Goal: Find specific page/section: Find specific page/section

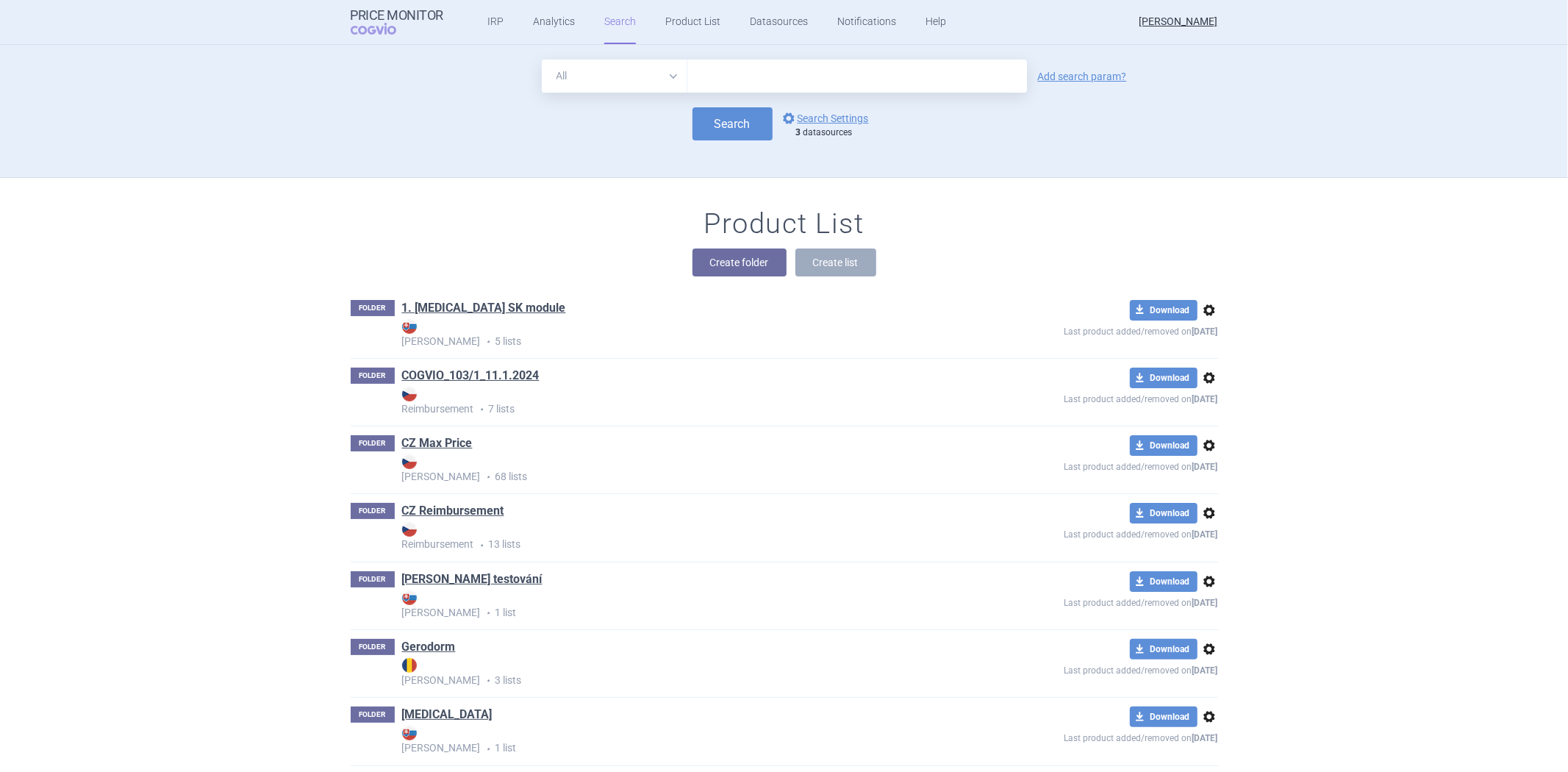
click at [368, 126] on div "Search options Search Settings 3 datasources" at bounding box center [784, 124] width 868 height 33
click at [556, 250] on div "Create folder Create list" at bounding box center [784, 262] width 868 height 28
click at [562, 234] on div "Product List Create folder Create list" at bounding box center [785, 249] width 926 height 84
drag, startPoint x: 485, startPoint y: 195, endPoint x: 490, endPoint y: 188, distance: 8.6
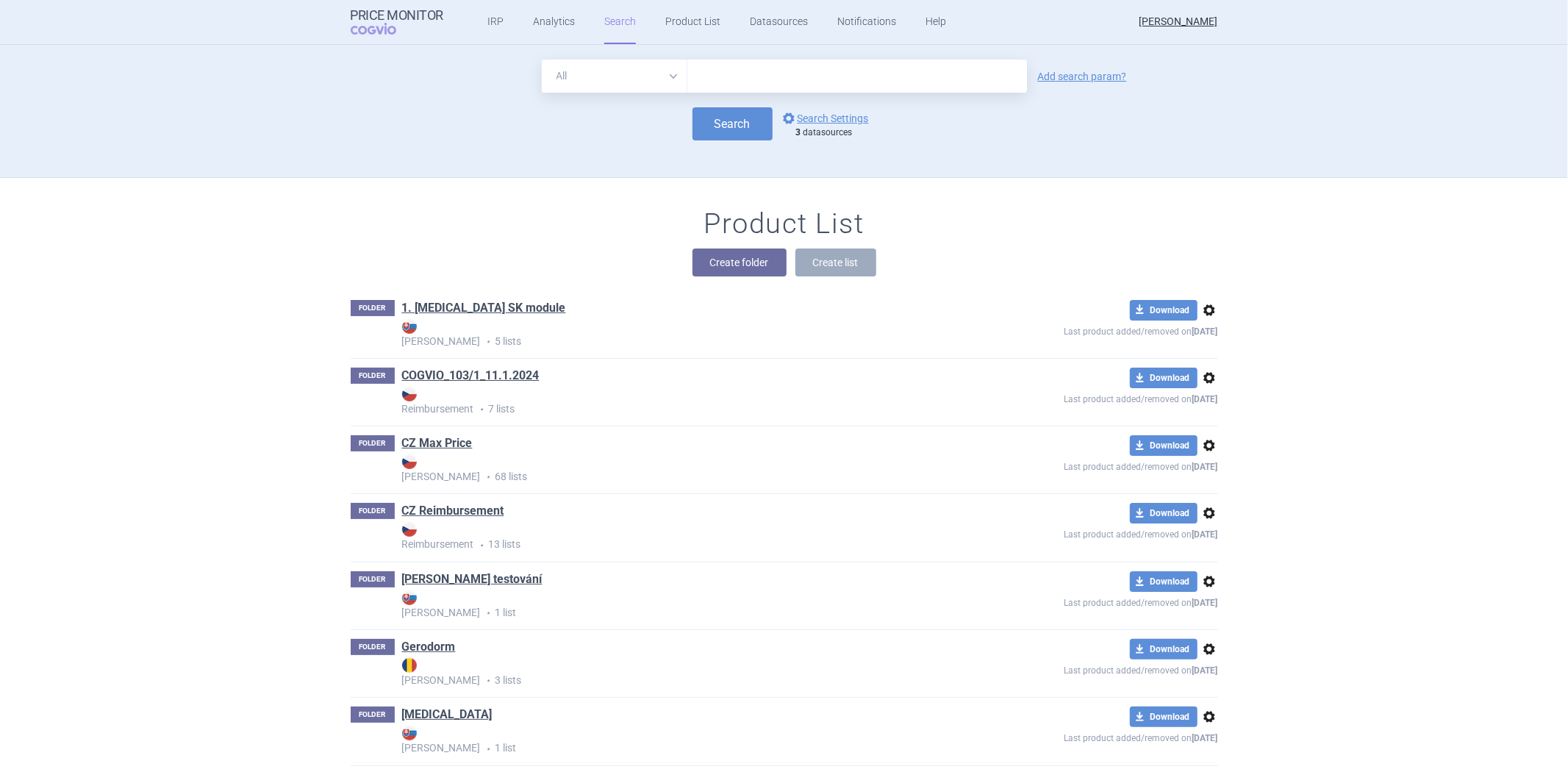
click at [467, 122] on div "Search options Search Settings 3 datasources" at bounding box center [784, 124] width 868 height 33
drag, startPoint x: 400, startPoint y: 105, endPoint x: 407, endPoint y: 98, distance: 9.9
click at [403, 101] on form "All Brand Name ATC Company Active Substance Country Newer than Add search param…" at bounding box center [784, 100] width 868 height 81
click at [997, 16] on div "Price Monitor COGVIO IRP Analytics Search Product List Datasources Notification…" at bounding box center [784, 22] width 868 height 44
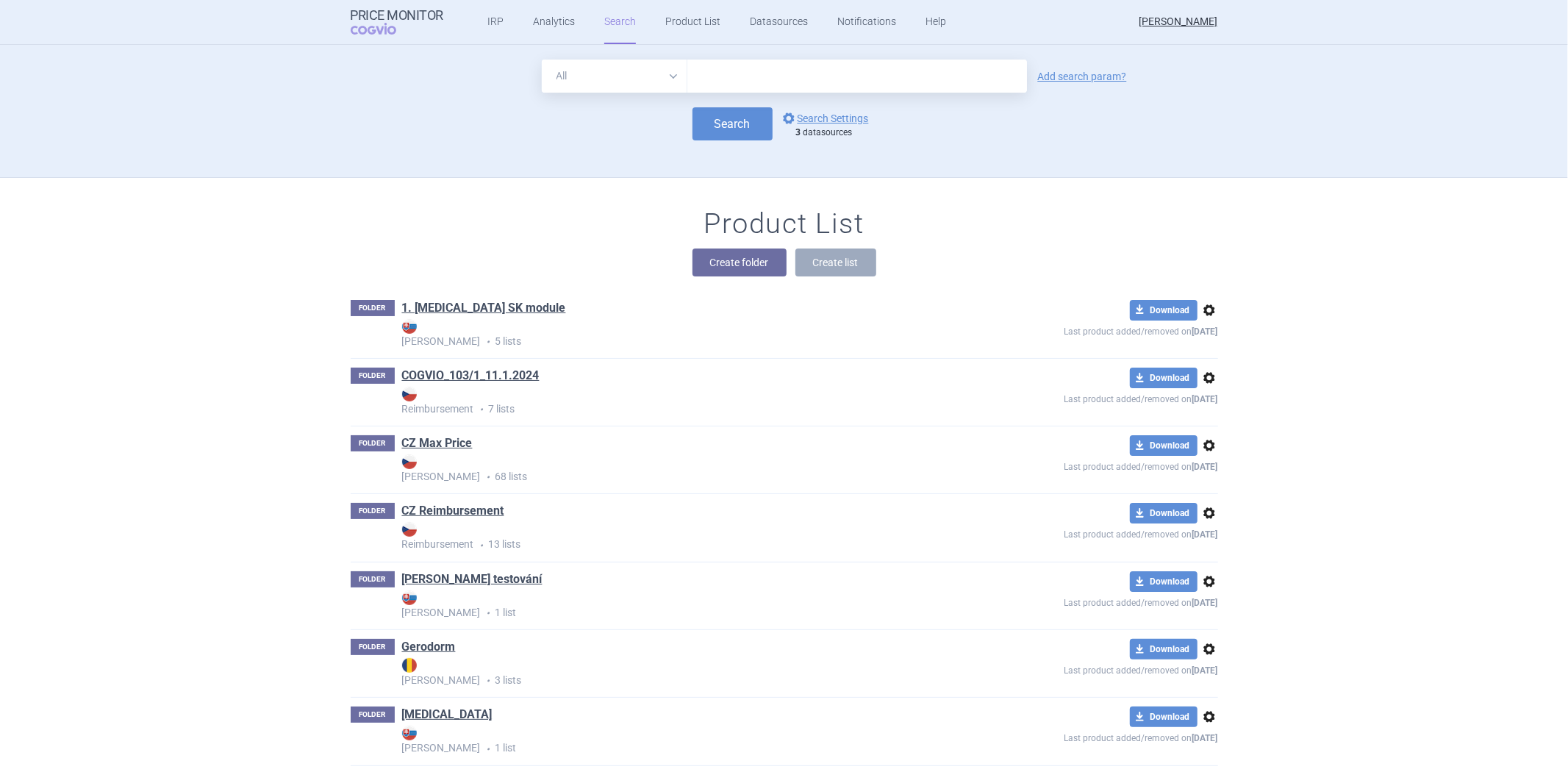
click at [428, 91] on div "All Brand Name ATC Company Active Substance Country Newer than Add search param?" at bounding box center [784, 75] width 868 height 33
click at [740, 8] on ul "IRP Analytics Search Product List Datasources Notifications Help" at bounding box center [698, 22] width 511 height 44
click at [752, 14] on link "Datasources" at bounding box center [779, 22] width 58 height 44
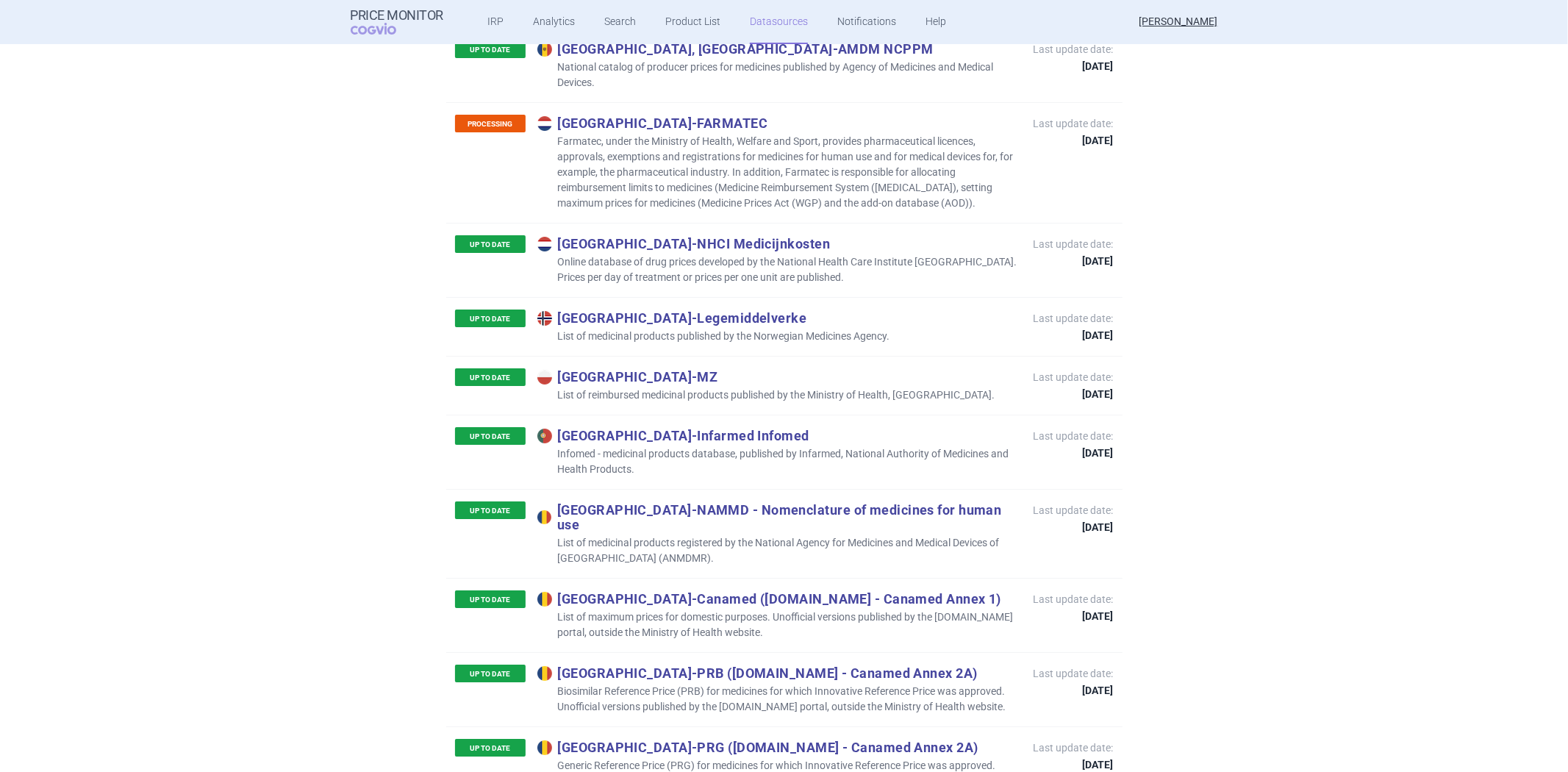
scroll to position [6811, 0]
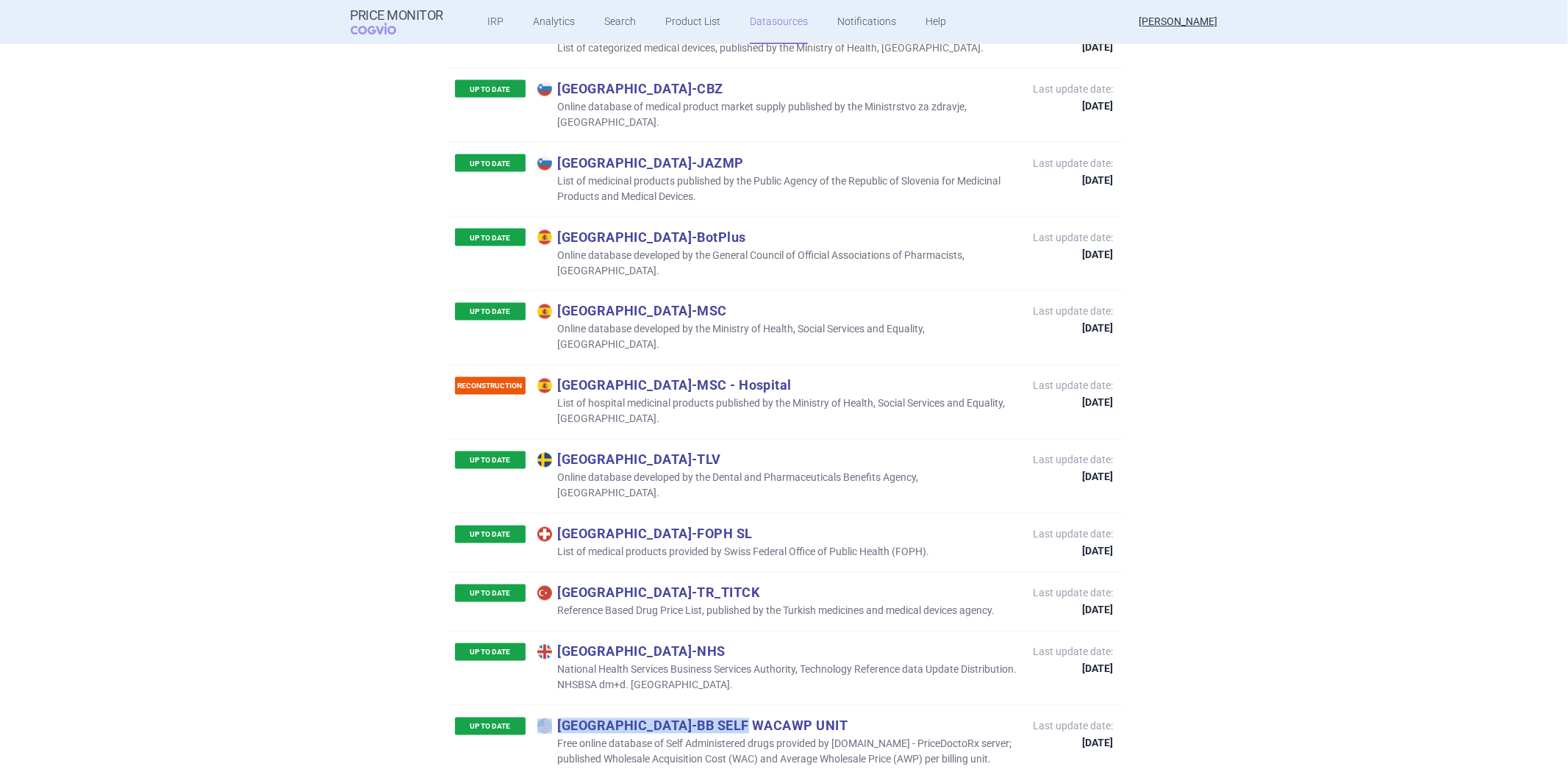
drag, startPoint x: 877, startPoint y: 464, endPoint x: 698, endPoint y: 467, distance: 179.0
click at [698, 718] on p "United States - BB SELF WACAWP UNIT" at bounding box center [778, 725] width 482 height 16
click at [695, 718] on p "United States - BB SELF WACAWP UNIT" at bounding box center [778, 725] width 482 height 16
click at [817, 736] on p "Free online database of Self Administered drugs provided by BuyandBill.com - Pr…" at bounding box center [778, 752] width 482 height 30
drag, startPoint x: 831, startPoint y: 488, endPoint x: 968, endPoint y: 488, distance: 137.0
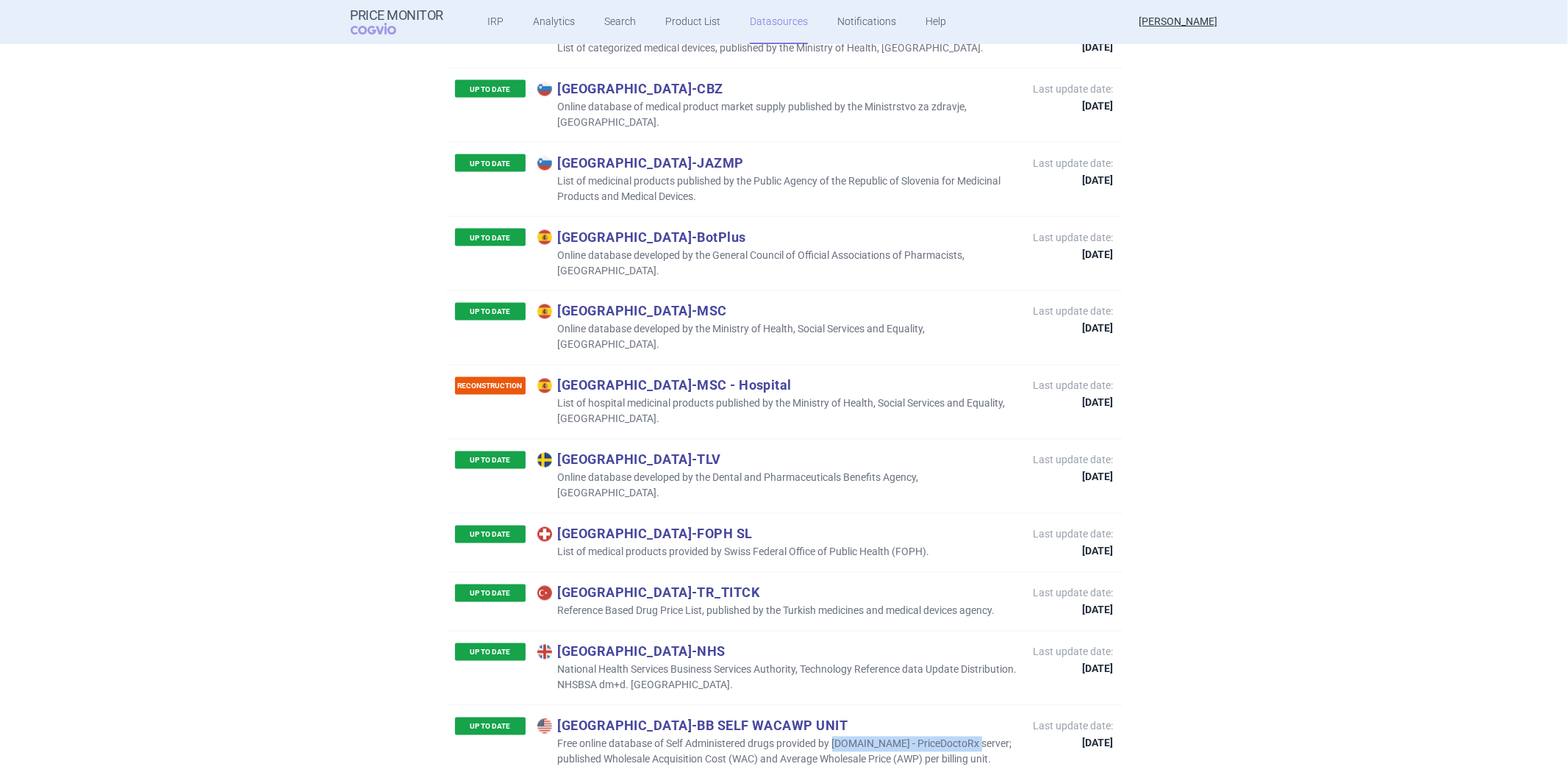
click at [968, 736] on p "Free online database of Self Administered drugs provided by BuyandBill.com - Pr…" at bounding box center [778, 752] width 482 height 30
drag, startPoint x: 649, startPoint y: 465, endPoint x: 763, endPoint y: 463, distance: 114.0
click at [763, 718] on p "United States - BB SELF WACAWP UNIT" at bounding box center [778, 725] width 482 height 16
copy p "BB SELF WACAWP"
